Goal: Information Seeking & Learning: Learn about a topic

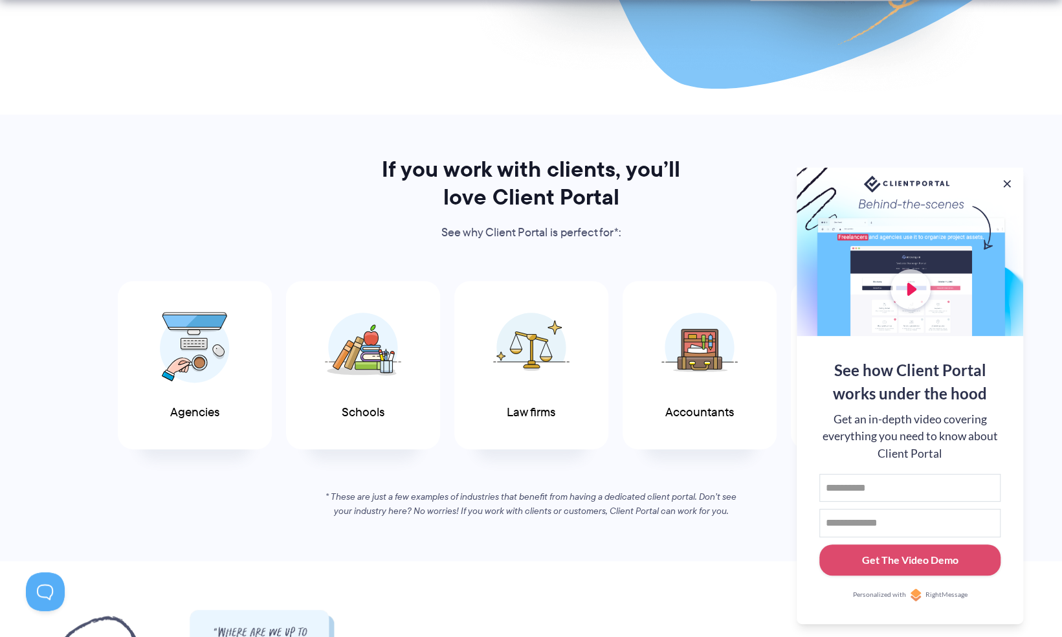
scroll to position [518, 0]
click at [1011, 184] on button at bounding box center [1007, 184] width 16 height 16
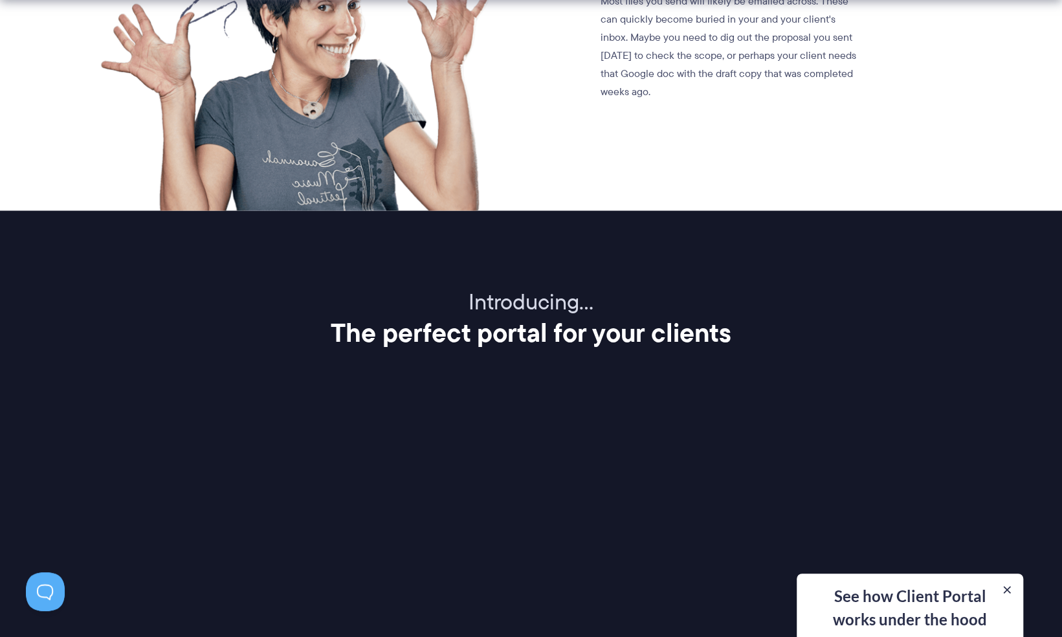
scroll to position [1358, 0]
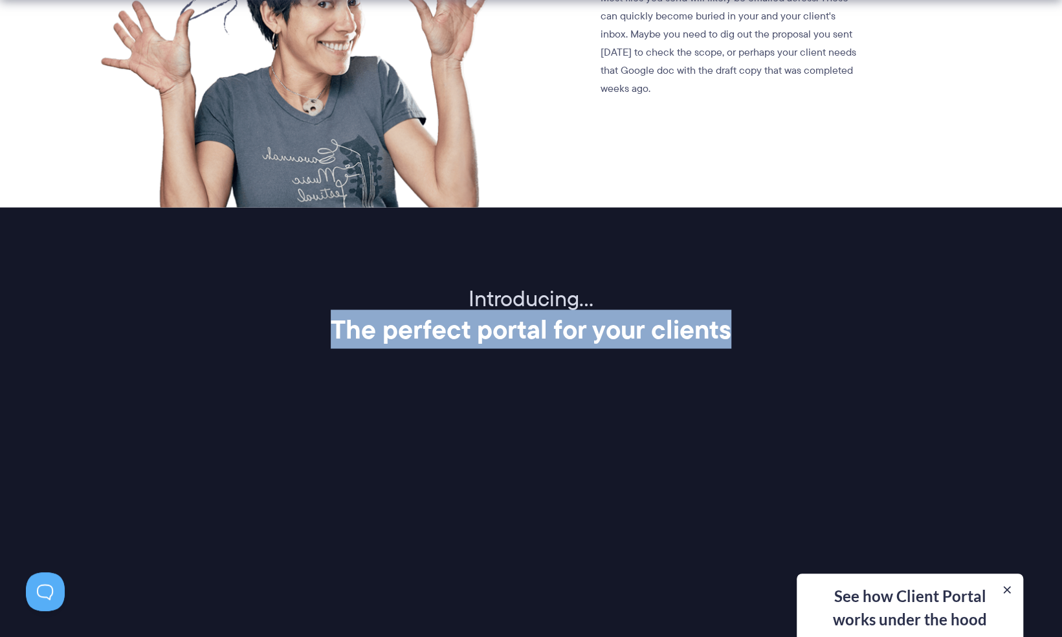
drag, startPoint x: 330, startPoint y: 326, endPoint x: 881, endPoint y: 335, distance: 551.3
click at [881, 335] on h2 "The perfect portal for your clients" at bounding box center [530, 328] width 847 height 32
drag, startPoint x: 881, startPoint y: 335, endPoint x: 857, endPoint y: 443, distance: 110.2
click at [857, 443] on div "Introducing… The perfect portal for your clients Client Portal is a super simpl…" at bounding box center [531, 572] width 880 height 575
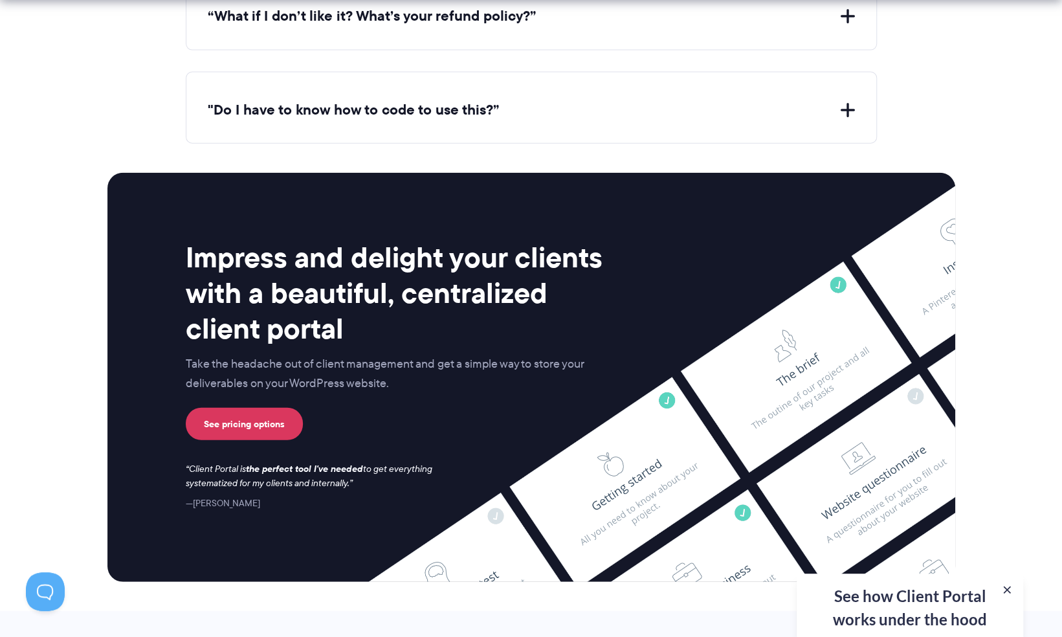
scroll to position [5044, 0]
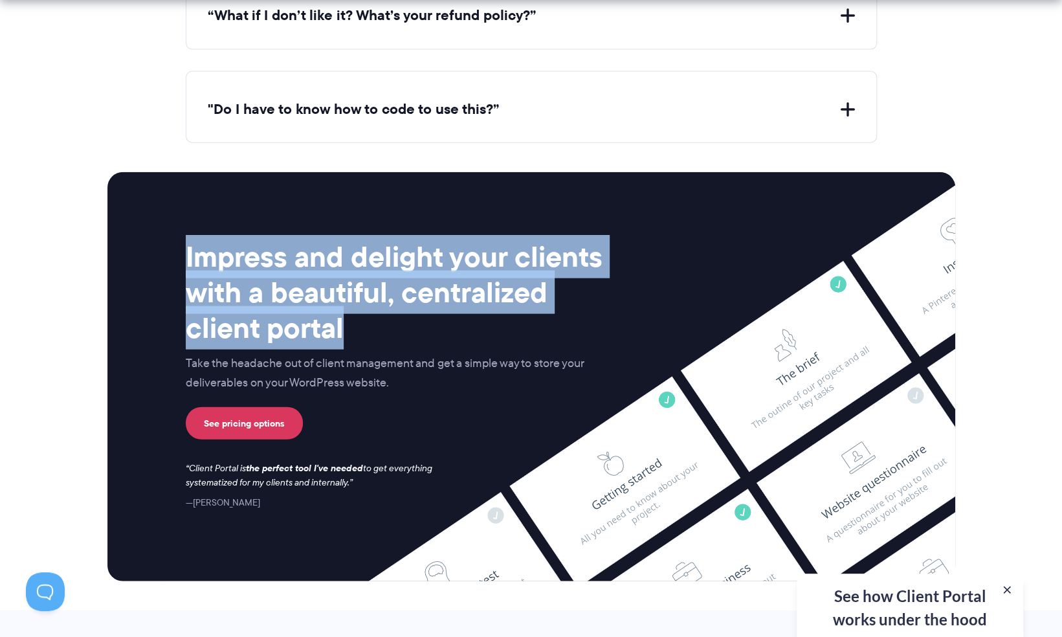
drag, startPoint x: 351, startPoint y: 314, endPoint x: 134, endPoint y: 256, distance: 224.6
click at [134, 256] on div "Impress and delight your clients with a beautiful, centralized client portal Ta…" at bounding box center [530, 376] width 847 height 408
drag, startPoint x: 134, startPoint y: 256, endPoint x: 237, endPoint y: 257, distance: 102.9
copy h2 "Impress and delight your clients with a beautiful, centralized client portal"
click at [263, 265] on h2 "Impress and delight your clients with a beautiful, centralized client portal" at bounding box center [399, 292] width 426 height 107
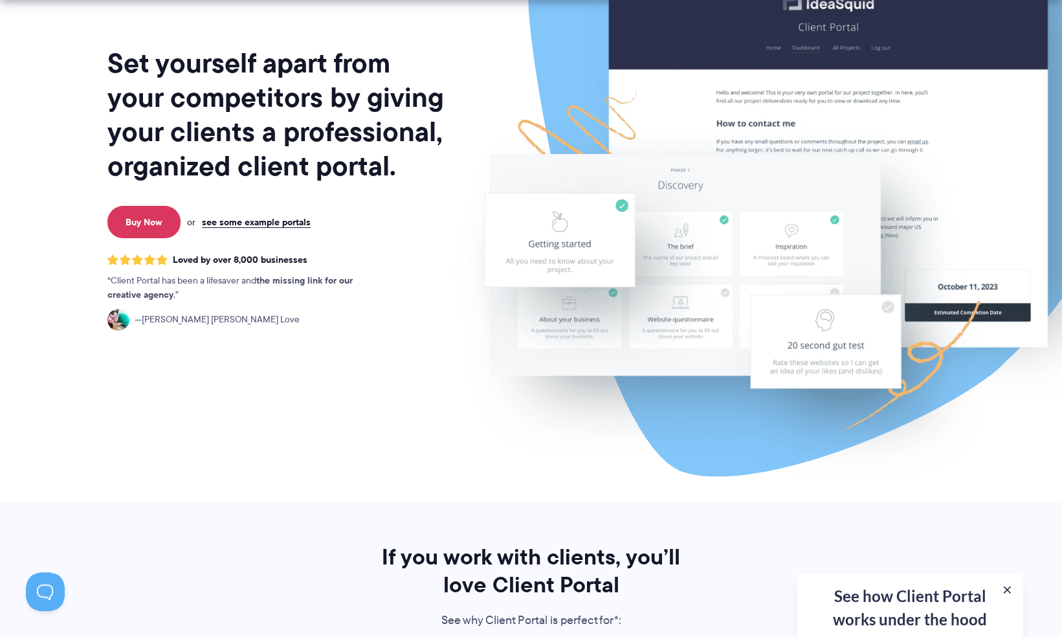
scroll to position [129, 0]
click at [367, 408] on div "Set yourself apart from your competitors by giving your clients a professional,…" at bounding box center [276, 191] width 339 height 620
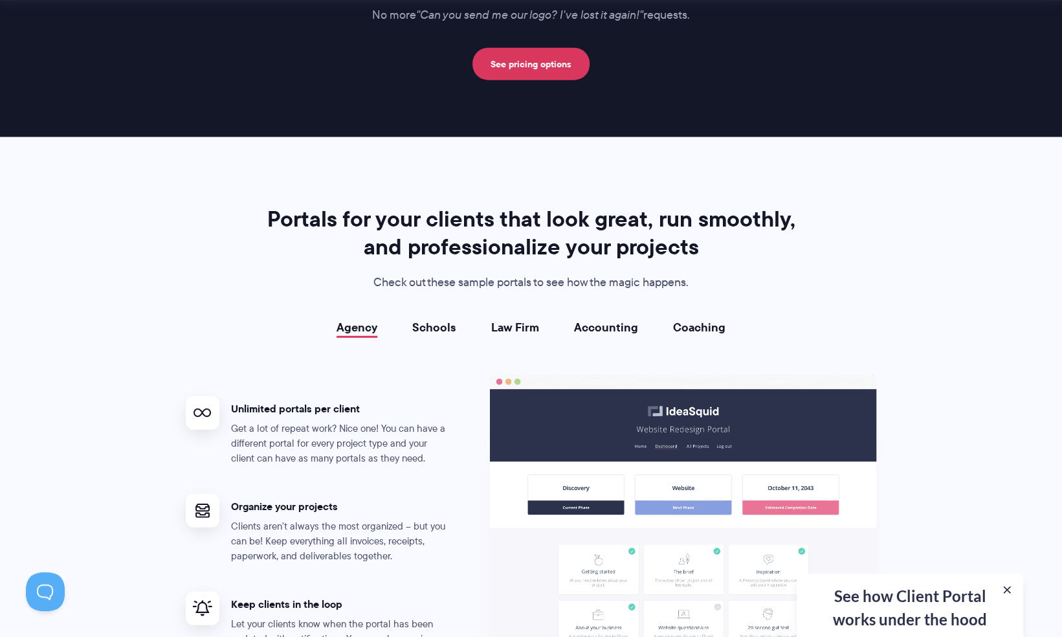
scroll to position [2139, 0]
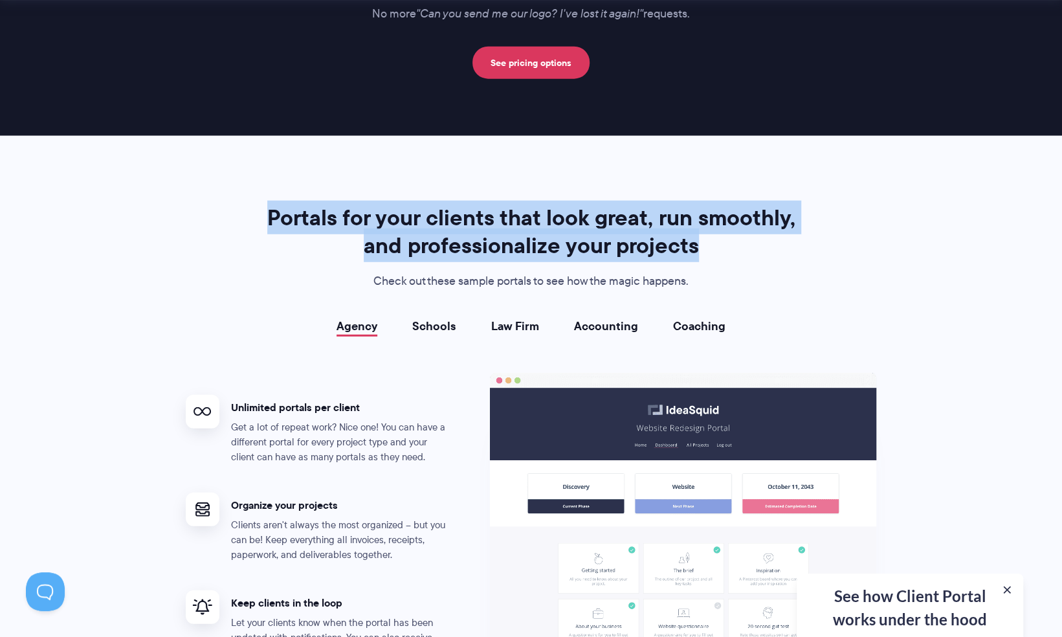
drag, startPoint x: 582, startPoint y: 260, endPoint x: 274, endPoint y: 217, distance: 311.0
click at [274, 217] on h2 "Portals for your clients that look great, run smoothly, and professionalize you…" at bounding box center [531, 232] width 540 height 56
drag, startPoint x: 274, startPoint y: 217, endPoint x: 411, endPoint y: 208, distance: 136.8
copy h2 "Portals for your clients that look great, run smoothly, and professionalize you…"
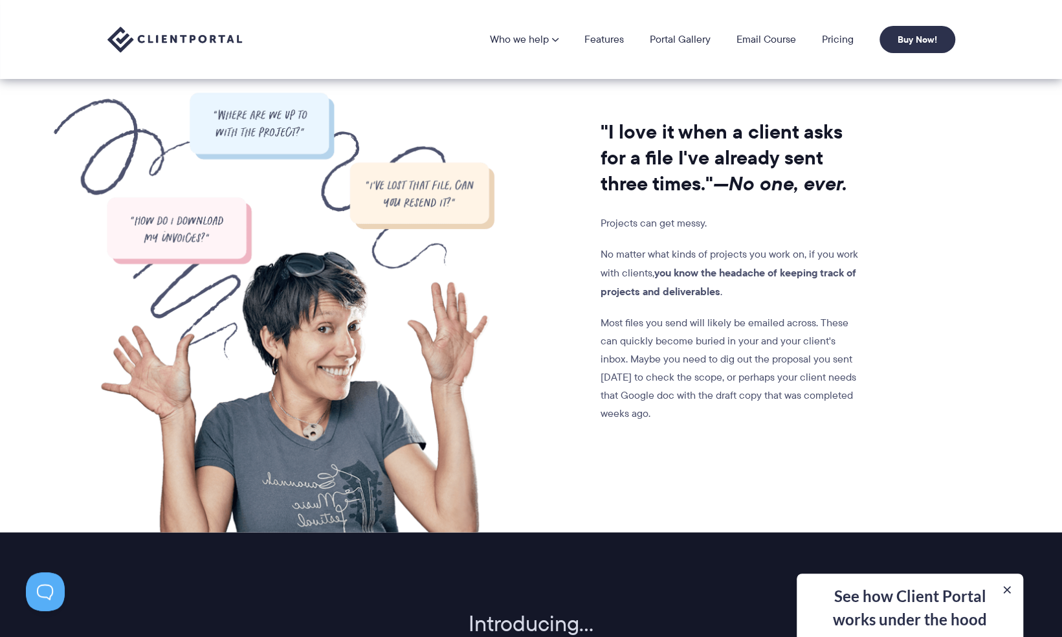
scroll to position [1030, 0]
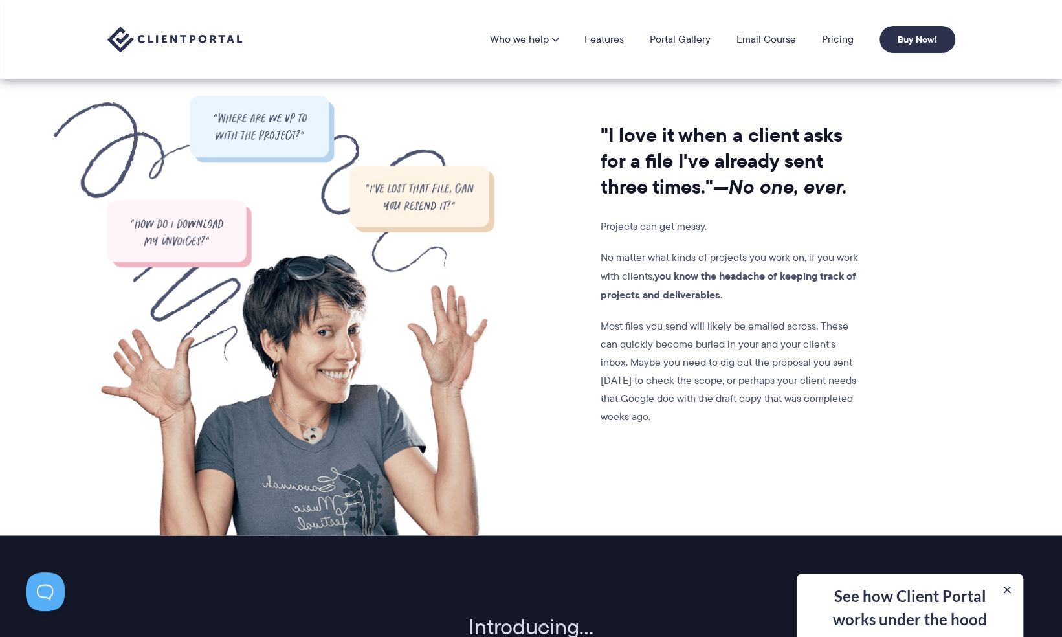
click at [730, 428] on div ""I love it when a client asks for a file I've already sent three times." —No on…" at bounding box center [678, 315] width 369 height 439
drag, startPoint x: 717, startPoint y: 416, endPoint x: 567, endPoint y: 126, distance: 326.7
click at [567, 126] on div ""I love it when a client asks for a file I've already sent three times." —No on…" at bounding box center [678, 315] width 369 height 439
drag, startPoint x: 567, startPoint y: 126, endPoint x: 649, endPoint y: 132, distance: 82.4
copy div ""I love it when a client asks for a file I've already sent three times." —No on…"
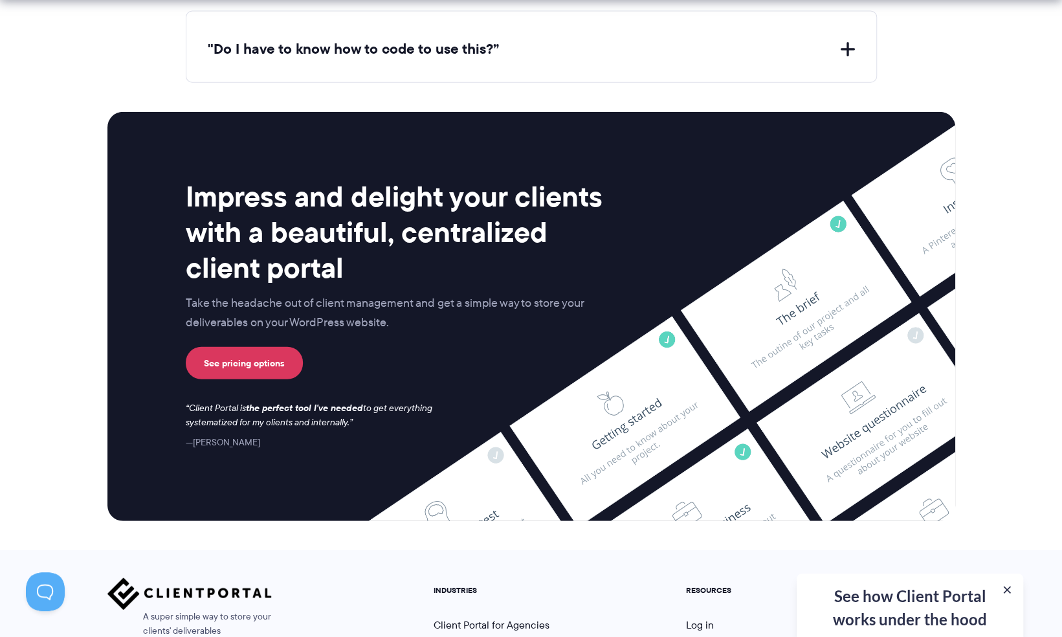
scroll to position [5104, 0]
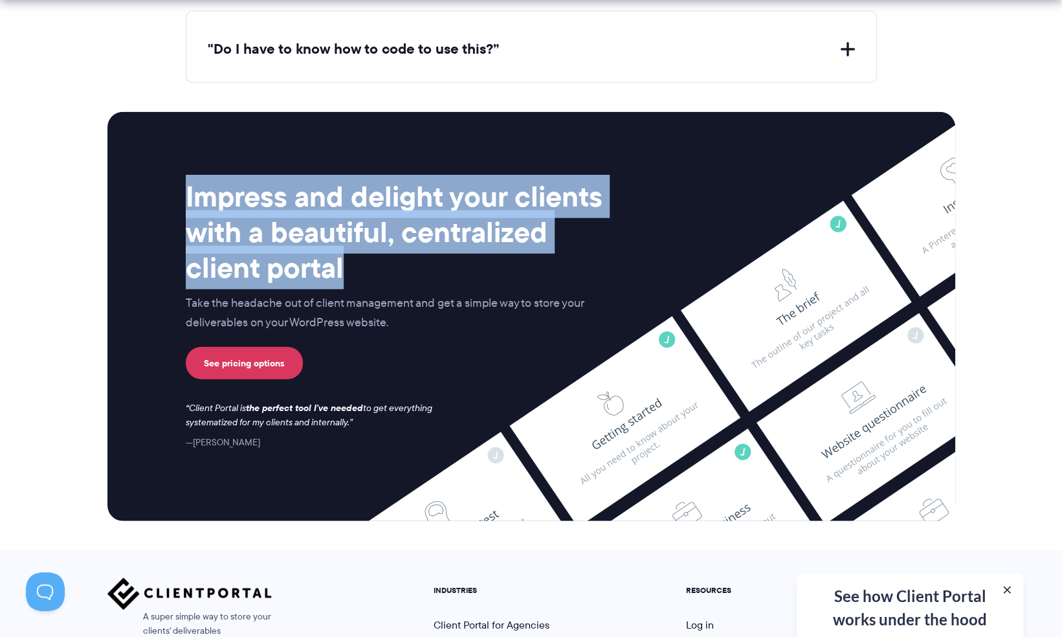
drag, startPoint x: 346, startPoint y: 257, endPoint x: 171, endPoint y: 196, distance: 185.8
click at [171, 196] on div "Impress and delight your clients with a beautiful, centralized client portal Ta…" at bounding box center [530, 314] width 723 height 271
drag, startPoint x: 171, startPoint y: 196, endPoint x: 267, endPoint y: 232, distance: 102.1
click at [270, 239] on h2 "Impress and delight your clients with a beautiful, centralized client portal" at bounding box center [399, 232] width 426 height 107
click at [267, 232] on h2 "Impress and delight your clients with a beautiful, centralized client portal" at bounding box center [399, 232] width 426 height 107
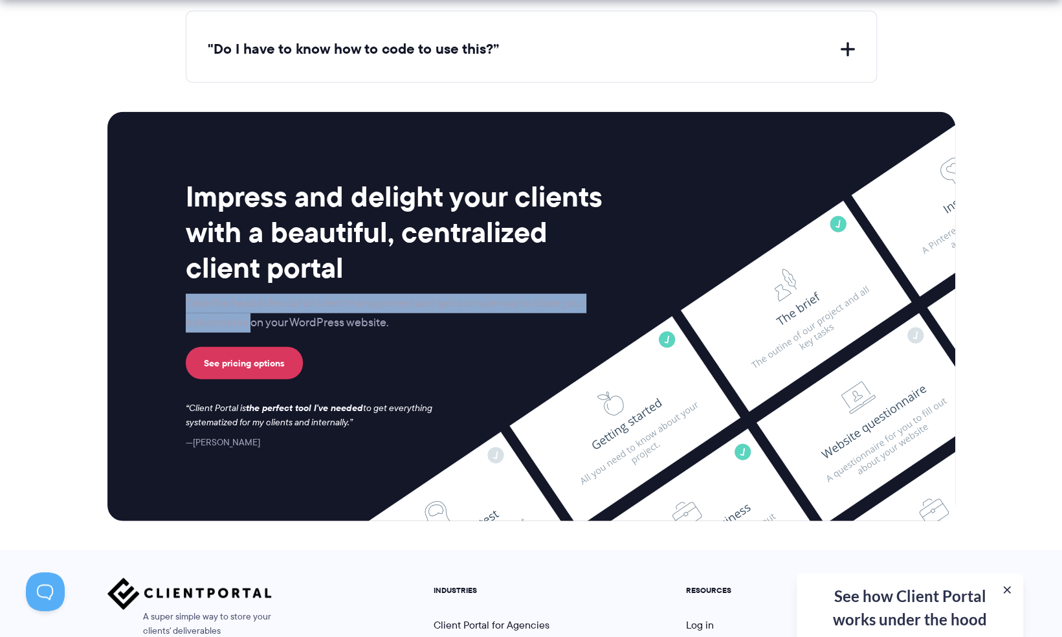
drag, startPoint x: 184, startPoint y: 290, endPoint x: 250, endPoint y: 316, distance: 70.3
click at [250, 316] on div "Impress and delight your clients with a beautiful, centralized client portal Ta…" at bounding box center [530, 314] width 723 height 271
drag, startPoint x: 250, startPoint y: 316, endPoint x: 208, endPoint y: 294, distance: 46.9
click at [229, 311] on p "Take the headache out of client management and get a simple way to store your d…" at bounding box center [399, 313] width 426 height 39
click at [203, 294] on p "Take the headache out of client management and get a simple way to store your d…" at bounding box center [399, 313] width 426 height 39
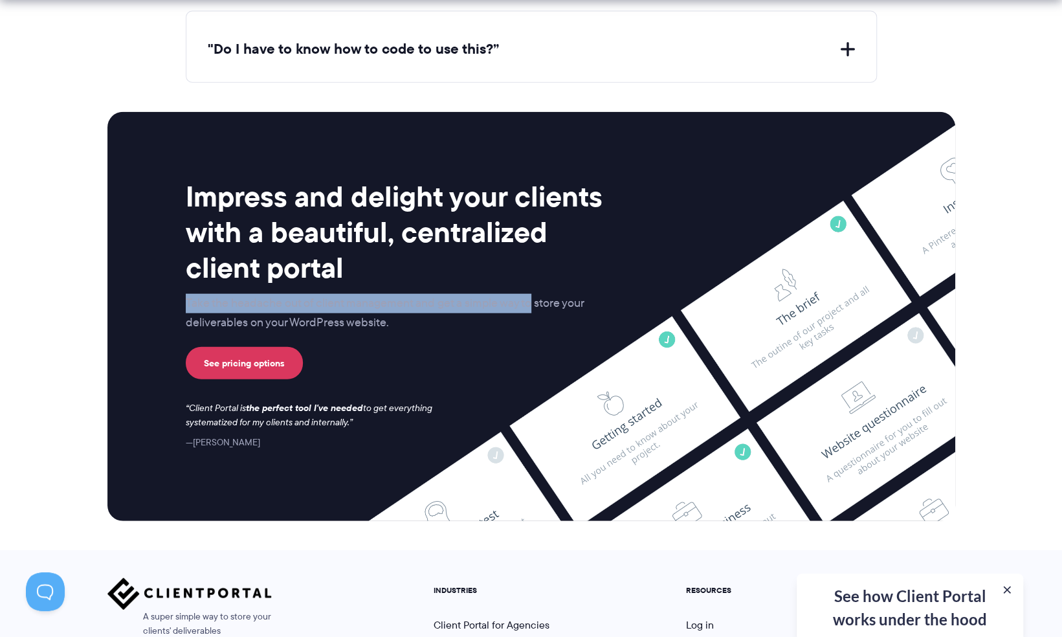
drag, startPoint x: 183, startPoint y: 291, endPoint x: 533, endPoint y: 299, distance: 350.1
click at [533, 299] on div "Impress and delight your clients with a beautiful, centralized client portal Ta…" at bounding box center [530, 314] width 723 height 271
drag, startPoint x: 533, startPoint y: 299, endPoint x: 507, endPoint y: 289, distance: 28.5
copy p "Take the headache out of client management and get a simple way to"
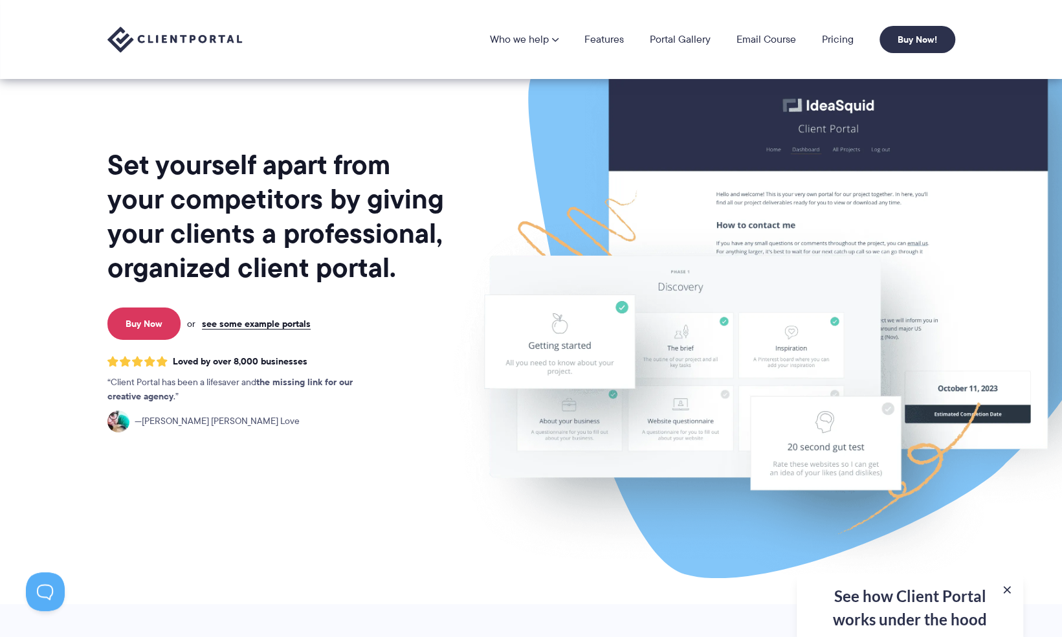
scroll to position [0, 0]
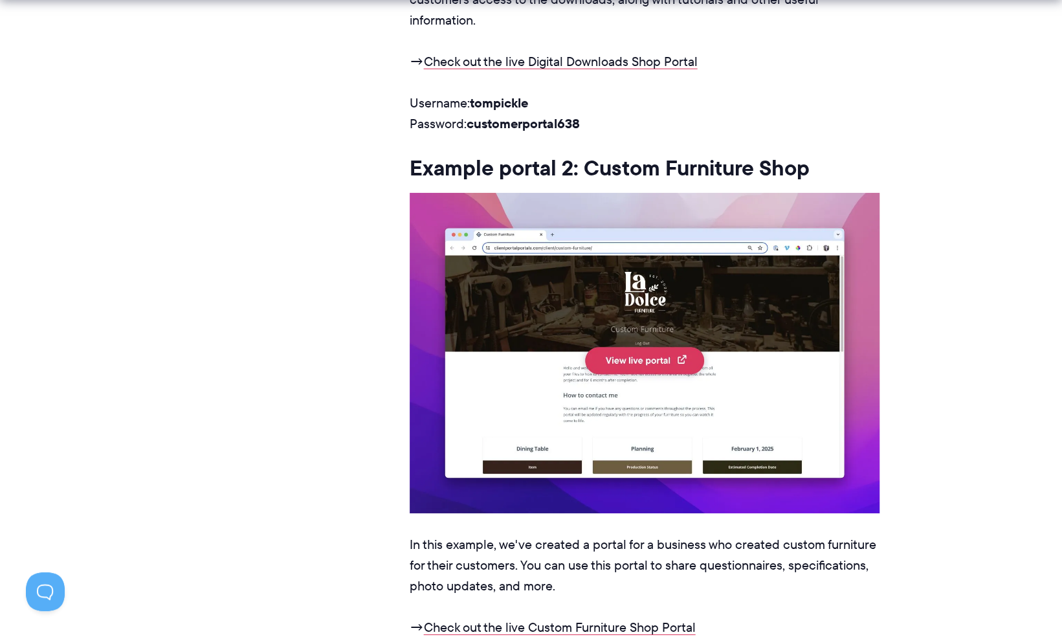
scroll to position [2717, 0]
